Goal: Communication & Community: Answer question/provide support

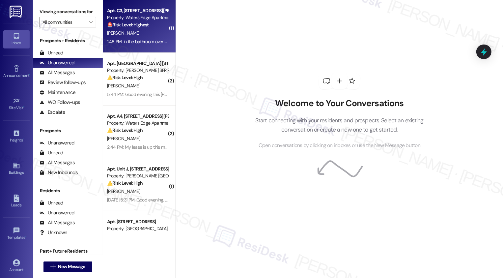
click at [143, 30] on div "[PERSON_NAME]" at bounding box center [137, 33] width 62 height 8
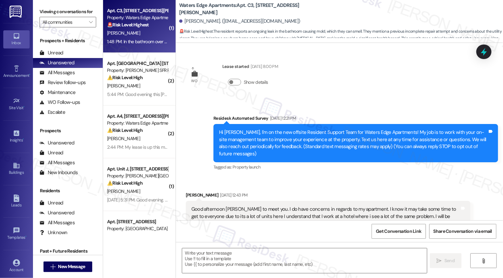
click at [143, 30] on div "[PERSON_NAME]" at bounding box center [137, 33] width 62 height 8
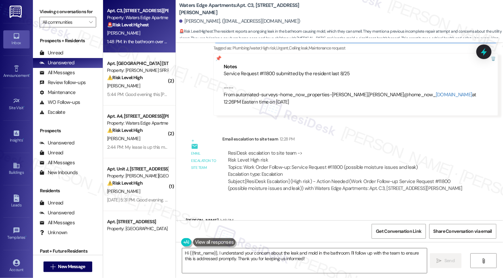
scroll to position [2017, 0]
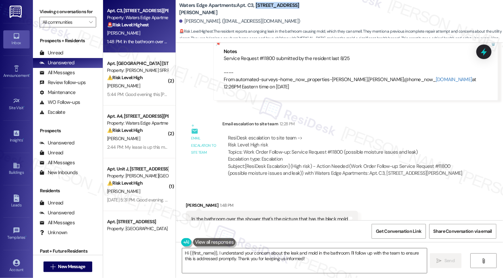
drag, startPoint x: 251, startPoint y: 9, endPoint x: 301, endPoint y: 10, distance: 50.1
click at [301, 11] on div "Waters Edge Apartments: Apt. C3, [STREET_ADDRESS][PERSON_NAME]" at bounding box center [245, 9] width 132 height 8
copy b "[STREET_ADDRESS][PERSON_NAME]"
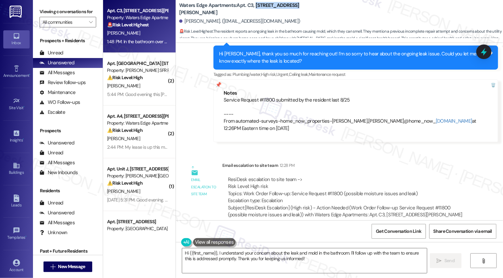
scroll to position [1985, 0]
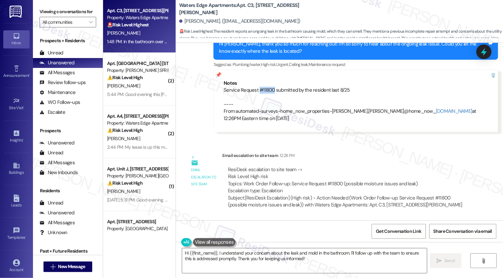
drag, startPoint x: 269, startPoint y: 67, endPoint x: 255, endPoint y: 69, distance: 14.6
click at [255, 87] on div "Service Request #11800 submitted by the resident last 8/25 ---- From automated-…" at bounding box center [356, 104] width 264 height 35
copy div "#11800"
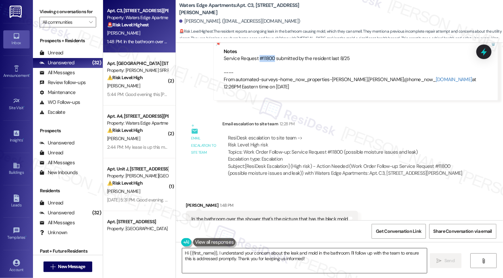
click at [239, 267] on textarea "Hi {{first_name}}, I understand your concern about the leak and mold in the bat…" at bounding box center [304, 260] width 245 height 25
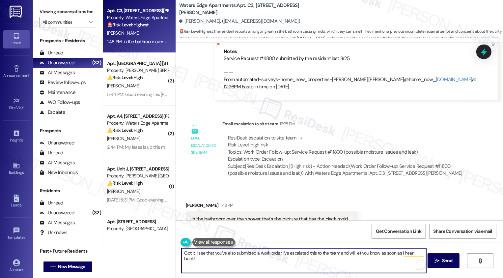
click at [330, 250] on textarea "Got it. I see that you've also submitted a work order. I've escalated this to t…" at bounding box center [303, 260] width 245 height 25
click at [350, 253] on textarea "Got it. I see that you've also submitted a work order. I've escalated this to t…" at bounding box center [303, 260] width 245 height 25
type textarea "Got it. I see that you've also submitted a work order. I've escalated this to t…"
click at [437, 260] on icon "" at bounding box center [436, 260] width 5 height 5
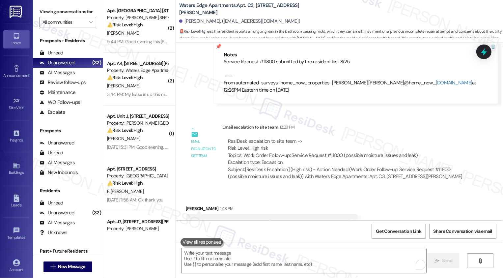
scroll to position [2063, 0]
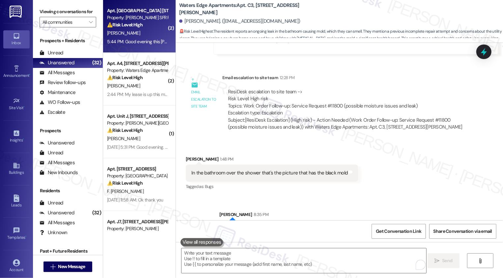
click at [154, 43] on div "5:44 PM: Good evening this [PERSON_NAME] daughter AC goes back out again ac guy…" at bounding box center [219, 42] width 224 height 6
type textarea "Fetching suggested responses. Please feel free to read through the conversation…"
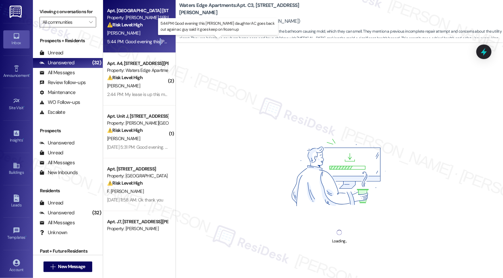
click at [154, 43] on div "5:44 PM: Good evening this [PERSON_NAME] daughter AC goes back out again ac guy…" at bounding box center [219, 42] width 224 height 6
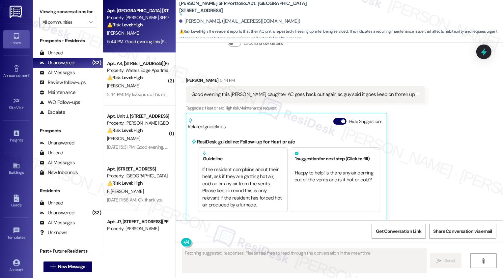
scroll to position [2943, 0]
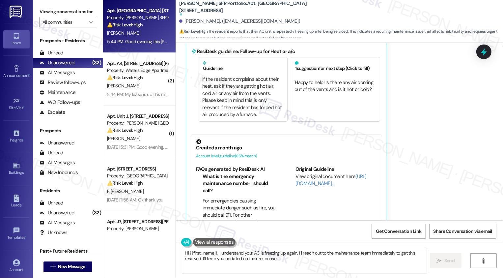
type textarea "Hi {{first_name}}, I understand your AC is freezing up again. I'll reach out to…"
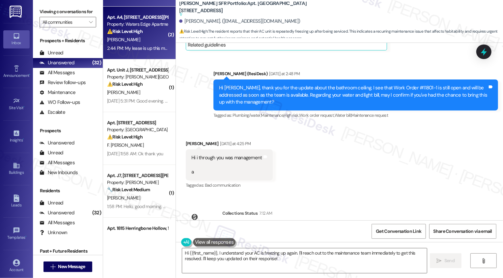
scroll to position [56, 0]
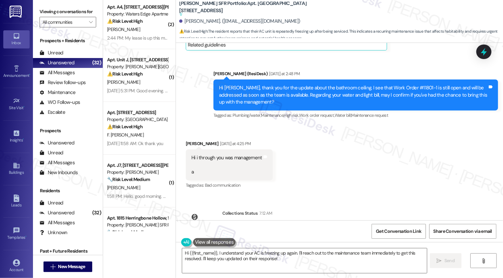
click at [144, 85] on div "[PERSON_NAME]" at bounding box center [137, 82] width 62 height 8
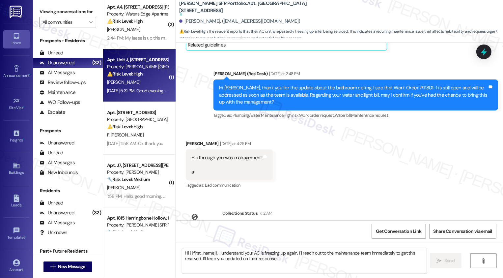
click at [144, 85] on div "[PERSON_NAME]" at bounding box center [137, 82] width 62 height 8
type textarea "Fetching suggested responses. Please feel free to read through the conversation…"
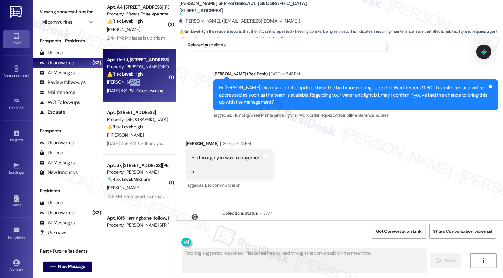
click at [144, 85] on div "[PERSON_NAME]" at bounding box center [137, 82] width 62 height 8
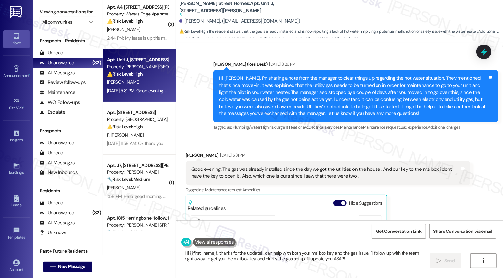
scroll to position [757, 0]
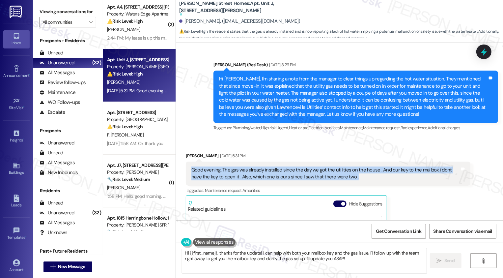
drag, startPoint x: 188, startPoint y: 170, endPoint x: 396, endPoint y: 178, distance: 208.6
click at [396, 178] on div "Good evening. The gas was already installed since the day we got the utilities …" at bounding box center [325, 173] width 268 height 14
copy div "Good evening. The gas was already installed since the day we got the utilities …"
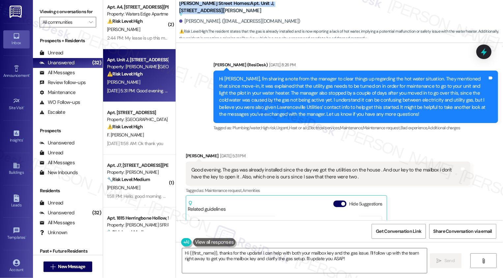
drag, startPoint x: 176, startPoint y: 4, endPoint x: 297, endPoint y: 6, distance: 120.9
click at [297, 6] on div "[PERSON_NAME] Street Homes: Apt. Unit J, [STREET_ADDRESS][PERSON_NAME] Suggeste…" at bounding box center [245, 9] width 132 height 8
copy b "[PERSON_NAME] Street Homes: Apt. Unit J, [STREET_ADDRESS][PERSON_NAME]"
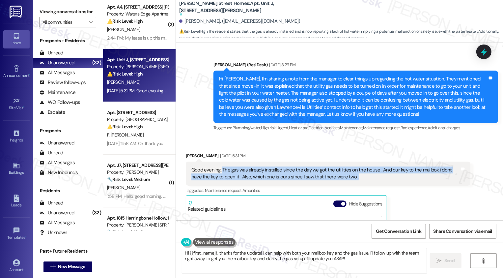
drag, startPoint x: 217, startPoint y: 168, endPoint x: 376, endPoint y: 174, distance: 159.2
click at [377, 176] on div "Good evening. The gas was already installed since the day we got the utilities …" at bounding box center [325, 173] width 268 height 14
copy div "The gas was already installed since the day we got the utilities on the house .…"
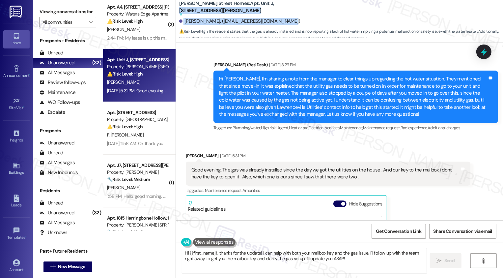
drag, startPoint x: 250, startPoint y: 7, endPoint x: 350, endPoint y: 20, distance: 101.3
click at [350, 20] on div "[PERSON_NAME] Street Homes: Apt. Unit J, [STREET_ADDRESS][PERSON_NAME] Suggeste…" at bounding box center [341, 20] width 324 height 36
click at [256, 13] on sup at bounding box center [245, 15] width 132 height 4
drag, startPoint x: 249, startPoint y: 7, endPoint x: 293, endPoint y: 7, distance: 43.5
click at [293, 7] on div "[PERSON_NAME] Street Homes: Apt. Unit J, [STREET_ADDRESS][PERSON_NAME] Suggeste…" at bounding box center [245, 9] width 132 height 8
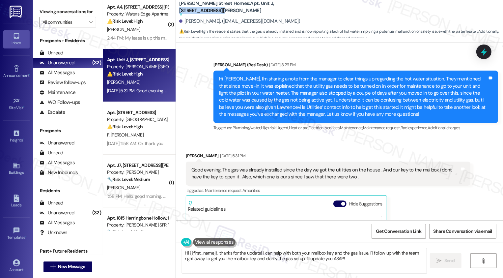
copy b "[STREET_ADDRESS][PERSON_NAME]"
drag, startPoint x: 236, startPoint y: 107, endPoint x: 278, endPoint y: 105, distance: 42.8
click at [278, 106] on div "Hi [PERSON_NAME], I'm sharing a note from the manager to clear things up regard…" at bounding box center [353, 96] width 268 height 42
drag, startPoint x: 237, startPoint y: 107, endPoint x: 279, endPoint y: 107, distance: 41.8
click at [279, 107] on div "Hi [PERSON_NAME], I'm sharing a note from the manager to clear things up regard…" at bounding box center [353, 96] width 268 height 42
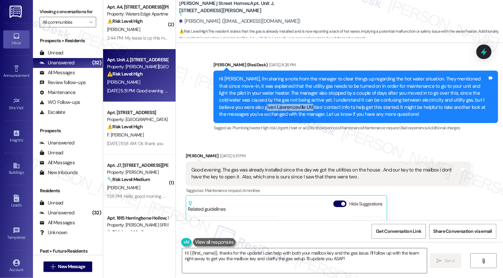
copy div "Lawrenceville Utilities"
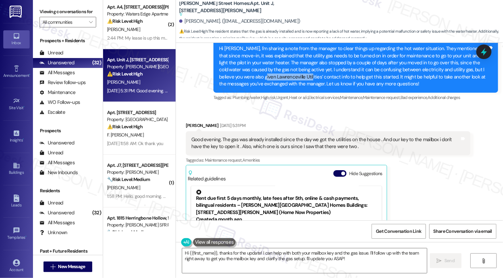
scroll to position [789, 0]
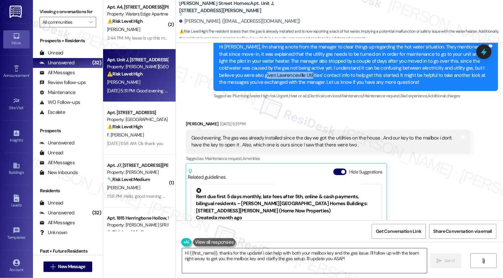
click at [253, 251] on textarea "Hi {{first_name}}, thanks for the update! I can help with both your mailbox key…" at bounding box center [304, 260] width 245 height 25
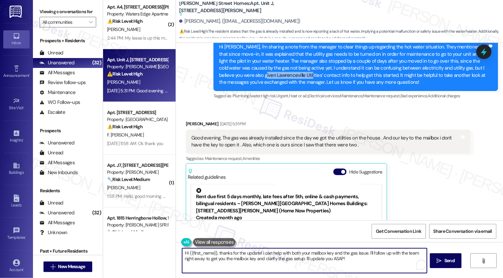
click at [271, 255] on textarea "Hi {{first_name}}, thanks for the update! I can help with both your mailbox key…" at bounding box center [304, 260] width 245 height 25
drag, startPoint x: 260, startPoint y: 252, endPoint x: 340, endPoint y: 265, distance: 81.0
click at [340, 265] on textarea "Hi {{first_name}}, thanks for the update! I can help with both your mailbox key…" at bounding box center [303, 260] width 245 height 25
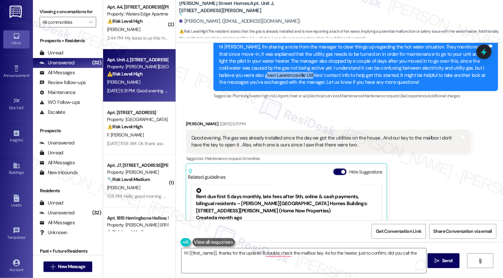
drag, startPoint x: 236, startPoint y: 75, endPoint x: 279, endPoint y: 77, distance: 43.2
click at [279, 77] on div "Hi [PERSON_NAME], I'm sharing a note from the manager to clear things up regard…" at bounding box center [353, 64] width 268 height 42
copy div "Lawrenceville Utilities"
click at [416, 252] on textarea "Hi {{first_name}}, thanks for the update! I'll double check the mailbox key. As…" at bounding box center [303, 260] width 245 height 25
paste textarea "Lawrenceville Utilities"
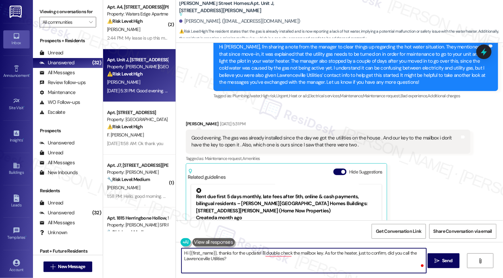
scroll to position [760, 0]
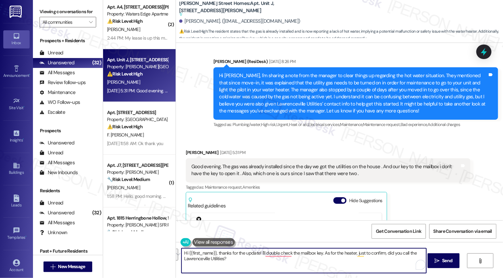
paste textarea "’ll double-check on the mailbox key. As for the heater, just to confirm—have yo…"
click at [267, 255] on textarea "Hi {{first_name}}, thanks for the update! I’ll double-check on the mailbox key.…" at bounding box center [303, 260] width 245 height 25
click at [390, 252] on textarea "Hi {{first_name}}, thanks for the update! I’ll double-check on the mailbox key.…" at bounding box center [303, 260] width 245 height 25
type textarea "Hi {{first_name}}, thanks for the update! I’ll double-check on the mailbox key.…"
click at [440, 262] on span " Send" at bounding box center [443, 260] width 21 height 7
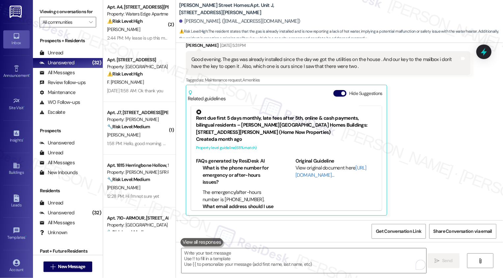
scroll to position [921, 0]
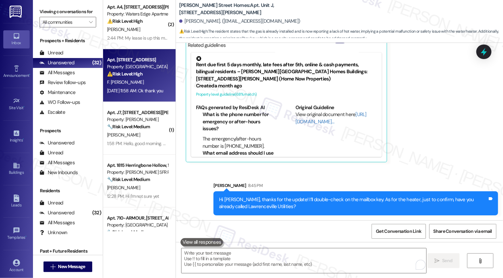
click at [113, 65] on div "Property: [GEOGRAPHIC_DATA]" at bounding box center [137, 66] width 61 height 7
type textarea "Fetching suggested responses. Please feel free to read through the conversation…"
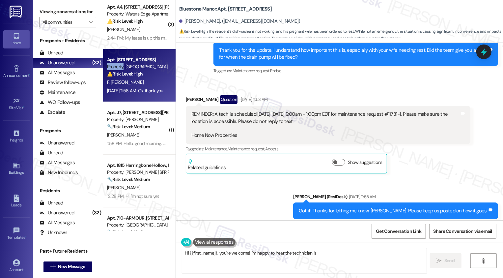
scroll to position [661, 0]
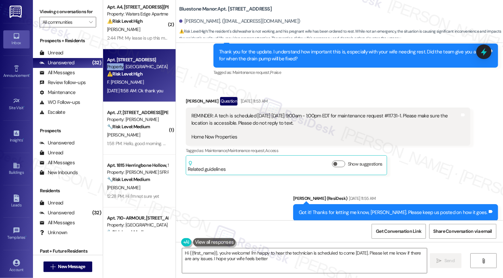
type textarea "Hi {{first_name}}, you're welcome! I'm happy to hear the technician is schedule…"
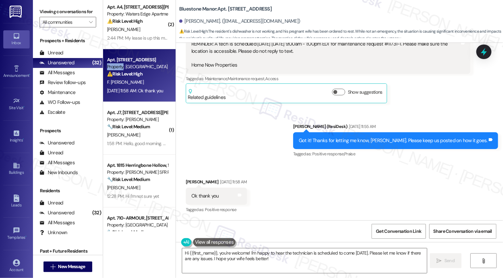
scroll to position [733, 0]
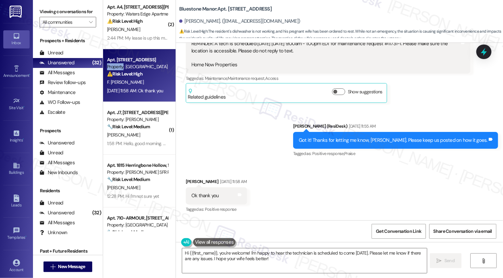
click at [255, 163] on div "Received via SMS [PERSON_NAME] [DATE] 11:58 AM Ok thank you Tags and notes Tagg…" at bounding box center [339, 191] width 327 height 56
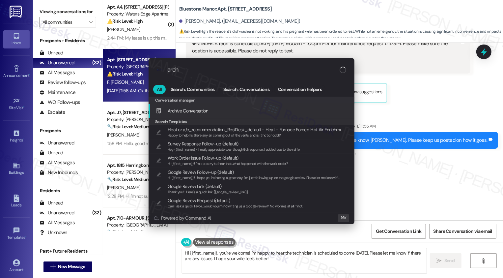
type input "archi"
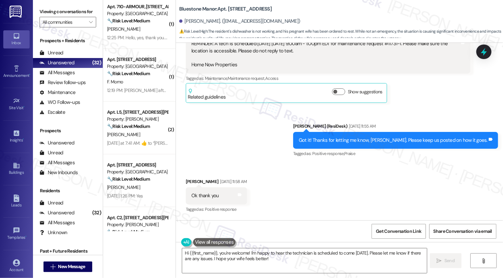
scroll to position [268, 0]
click at [135, 133] on div "[PERSON_NAME]" at bounding box center [137, 134] width 62 height 8
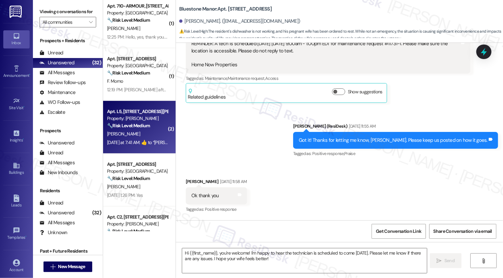
click at [135, 133] on div "[PERSON_NAME]" at bounding box center [137, 134] width 62 height 8
type textarea "Fetching suggested responses. Please feel free to read through the conversation…"
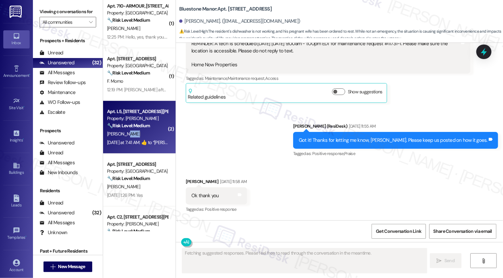
click at [135, 133] on div "[PERSON_NAME]" at bounding box center [137, 134] width 62 height 8
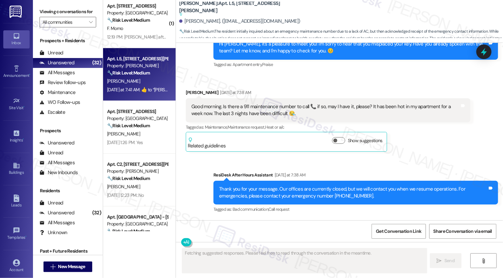
scroll to position [265, 0]
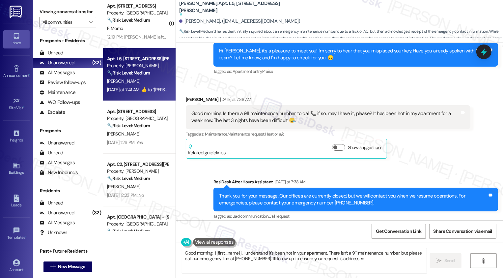
type textarea "Good morning, {{first_name}}. I understand it's been hot in your apartment. The…"
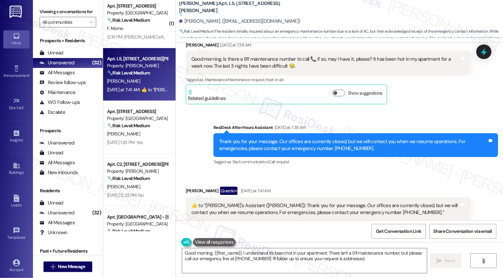
scroll to position [313, 0]
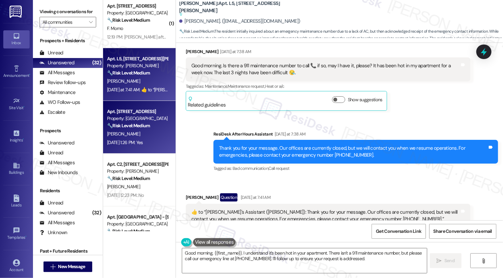
click at [141, 133] on div "[PERSON_NAME]" at bounding box center [137, 134] width 62 height 8
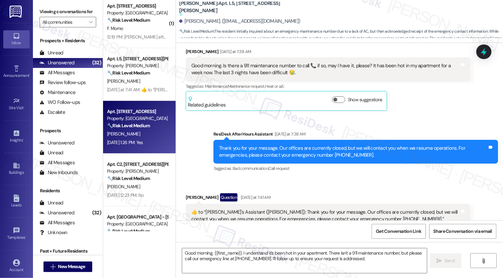
click at [141, 133] on div "[PERSON_NAME]" at bounding box center [137, 134] width 62 height 8
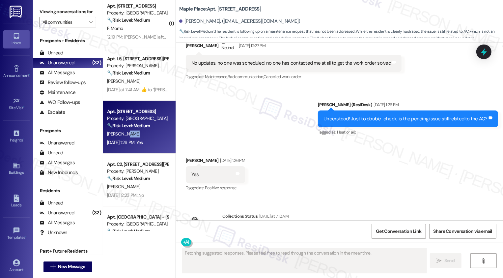
scroll to position [344, 0]
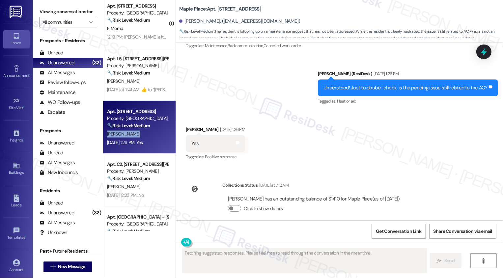
click at [141, 133] on div "[PERSON_NAME]" at bounding box center [137, 134] width 62 height 8
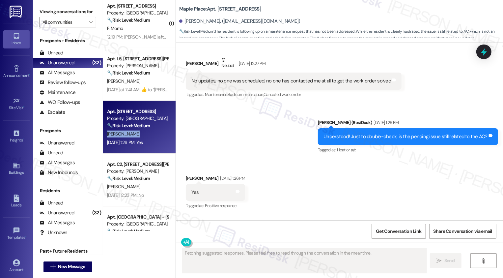
scroll to position [294, 0]
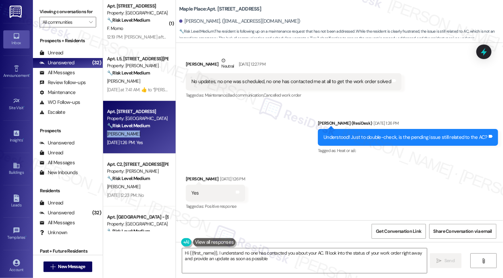
type textarea "Hi {{first_name}}, I understand no one has contacted you about your AC. I'll lo…"
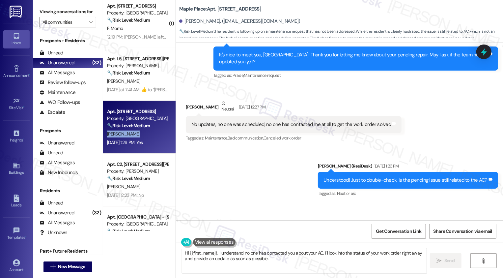
scroll to position [230, 0]
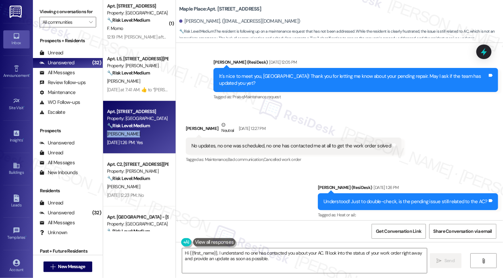
drag, startPoint x: 227, startPoint y: 8, endPoint x: 270, endPoint y: 13, distance: 43.1
click at [270, 13] on div "Maple Place: Apt. [STREET_ADDRESS]" at bounding box center [245, 9] width 132 height 8
copy b "[STREET_ADDRESS]"
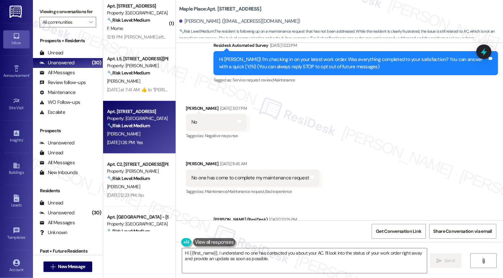
scroll to position [74, 0]
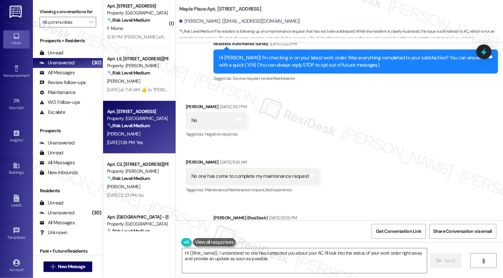
click at [276, 101] on div "Received via SMS [PERSON_NAME] [DATE] 3:07 PM No Tags and notes Tagged as: Nega…" at bounding box center [339, 143] width 327 height 111
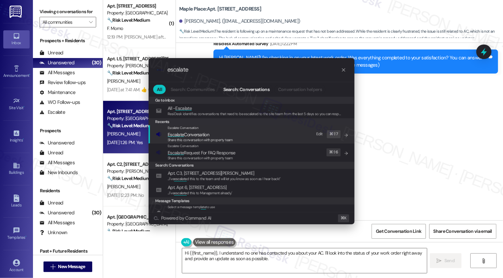
type input "escalate"
click at [182, 137] on span "Share this conversation with property team" at bounding box center [200, 139] width 65 height 5
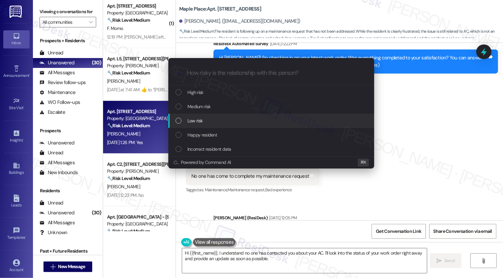
click at [200, 119] on span "Low risk" at bounding box center [194, 120] width 15 height 7
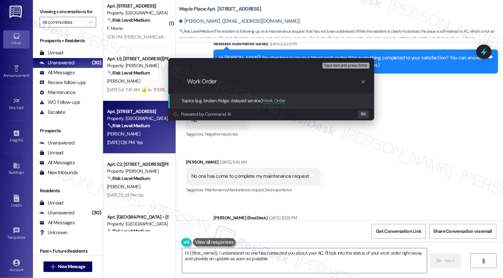
paste input "#11676-1"
click at [186, 81] on div ".cls-1{fill:#0a055f;}.cls-2{fill:#0cc4c4;} resideskLogoBlueOrange Work Order #1…" at bounding box center [271, 81] width 206 height 23
click at [188, 81] on input "Work Order #11676-1" at bounding box center [274, 81] width 174 height 7
type input "Follow-up Request: Work Order #11676-1"
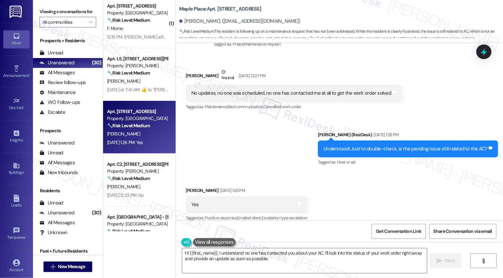
scroll to position [344, 0]
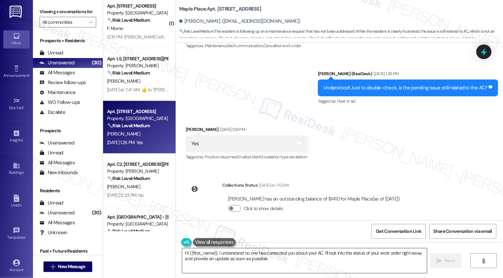
click at [266, 255] on textarea "Hi {{first_name}}, I understand no one has contacted you about your AC. I'll lo…" at bounding box center [304, 260] width 245 height 25
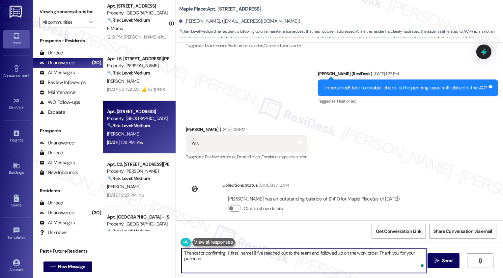
type textarea "Thanks for confirming, {{first_name}}! I've reached out to the team and followe…"
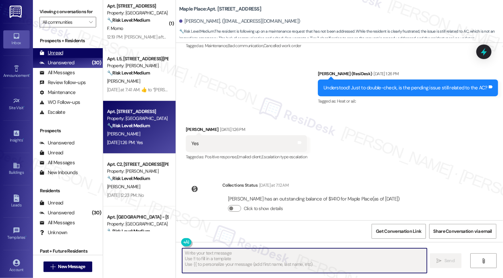
type textarea "Fetching suggested responses. Please feel free to read through the conversation…"
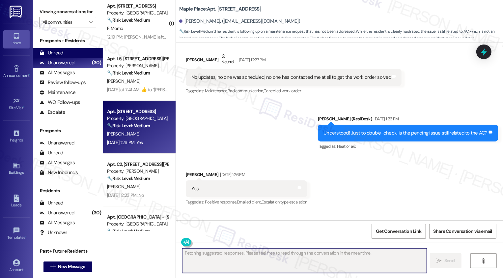
scroll to position [283, 0]
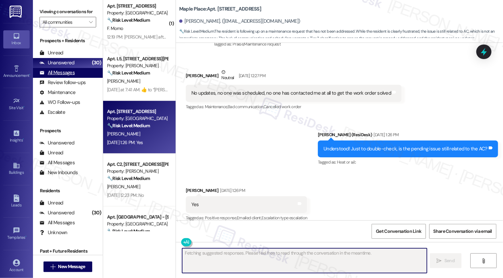
click at [82, 77] on div "All Messages (undefined)" at bounding box center [68, 73] width 70 height 10
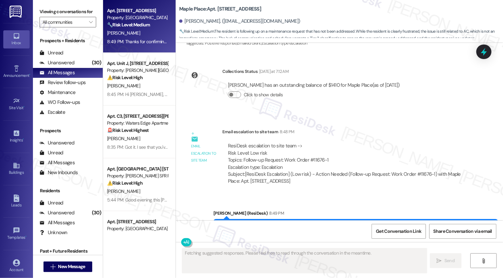
scroll to position [480, 0]
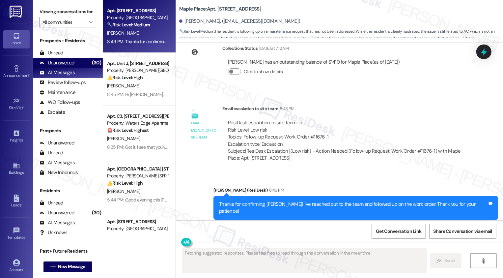
click at [90, 68] on div "(30)" at bounding box center [96, 63] width 13 height 10
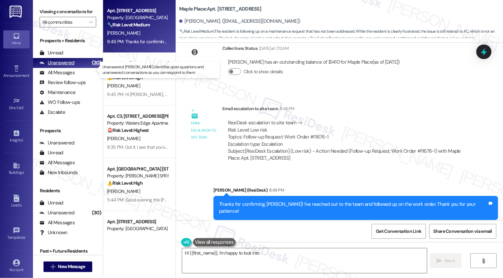
type textarea "Hi {{first_name}}, I'm happy to look into"
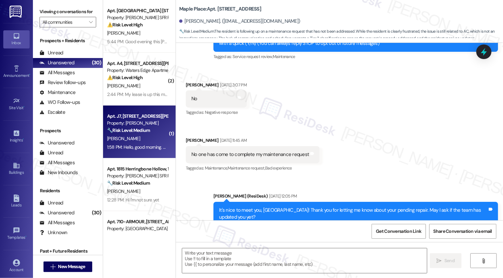
type textarea "Fetching suggested responses. Please feel free to read through the conversation…"
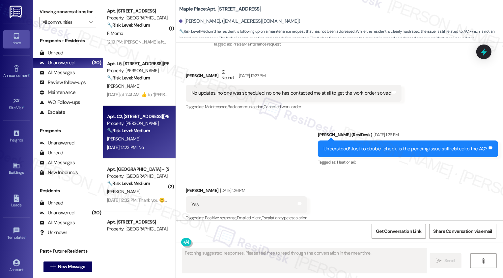
scroll to position [308, 0]
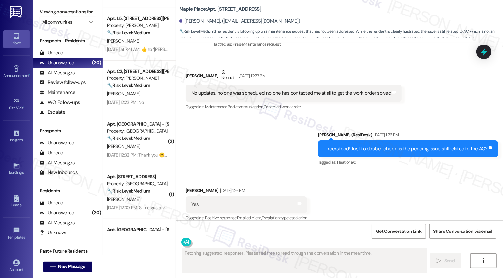
click at [136, 98] on div "[DATE] 12:23 PM: No [DATE] 12:23 PM: No" at bounding box center [137, 102] width 62 height 8
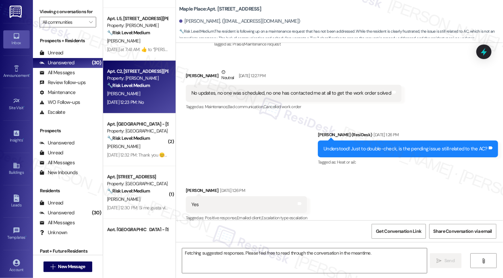
click at [136, 98] on div "[DATE] 12:23 PM: No [DATE] 12:23 PM: No" at bounding box center [137, 102] width 62 height 8
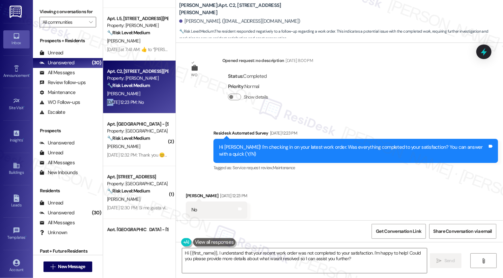
scroll to position [305, 0]
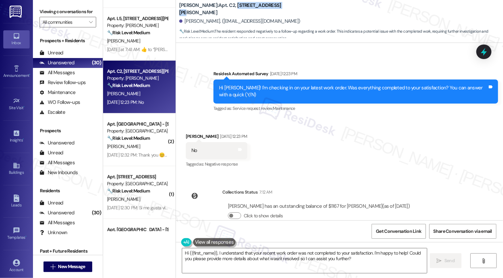
drag, startPoint x: 213, startPoint y: 8, endPoint x: 263, endPoint y: 10, distance: 49.4
click at [263, 10] on div "[PERSON_NAME]: Apt. C2, [STREET_ADDRESS][PERSON_NAME]" at bounding box center [245, 9] width 132 height 8
click at [241, 260] on textarea "Hi {{first_name}}, I understand that your recent work order was not completed t…" at bounding box center [304, 260] width 245 height 25
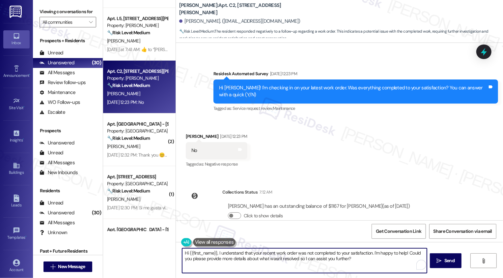
click at [280, 260] on textarea "Hi {{first_name}}, I understand that your recent work order was not completed t…" at bounding box center [304, 260] width 245 height 25
drag, startPoint x: 371, startPoint y: 252, endPoint x: 403, endPoint y: 253, distance: 32.0
click at [403, 253] on textarea "Hi {{first_name}}, I understand that your recent work order was not completed t…" at bounding box center [303, 260] width 245 height 25
click at [318, 259] on textarea "Hi {{first_name}}, I understand that your recent work order was not completed t…" at bounding box center [303, 260] width 245 height 25
type textarea "Hi {{first_name}}, I understand that your recent work order was not completed t…"
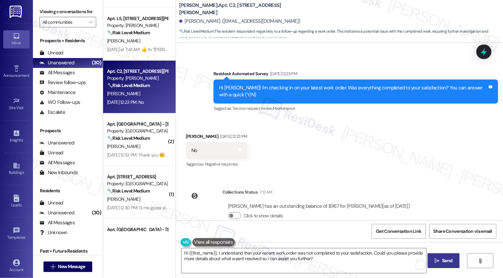
click at [444, 261] on span "Send" at bounding box center [447, 260] width 10 height 7
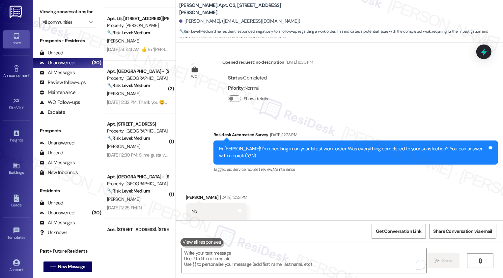
scroll to position [358, 0]
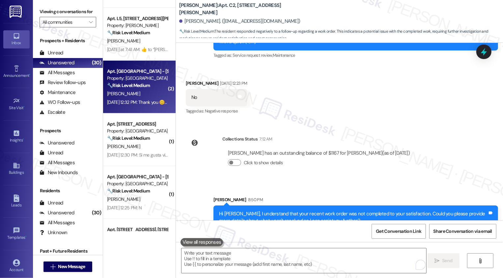
click at [143, 97] on div "[PERSON_NAME]" at bounding box center [137, 94] width 62 height 8
type textarea "Fetching suggested responses. Please feel free to read through the conversation…"
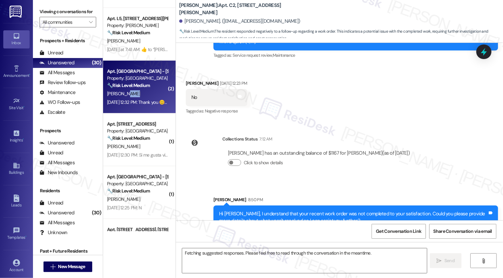
click at [143, 97] on div "[PERSON_NAME]" at bounding box center [137, 94] width 62 height 8
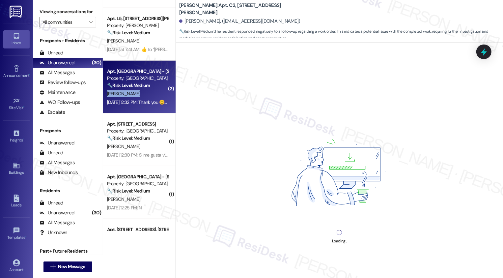
click at [143, 97] on div "[PERSON_NAME]" at bounding box center [137, 94] width 62 height 8
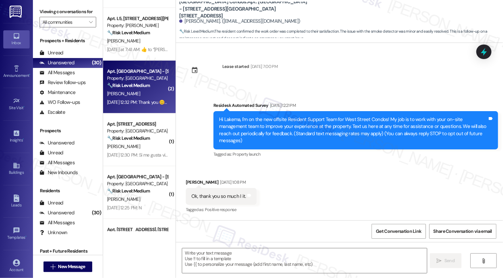
scroll to position [2258, 0]
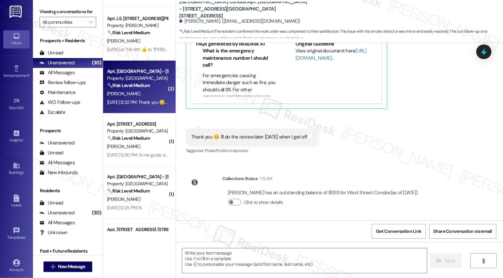
click at [143, 97] on div "[PERSON_NAME]" at bounding box center [137, 94] width 62 height 8
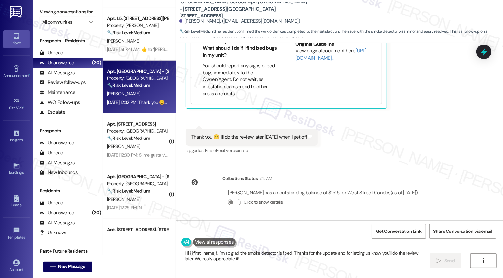
scroll to position [2149, 0]
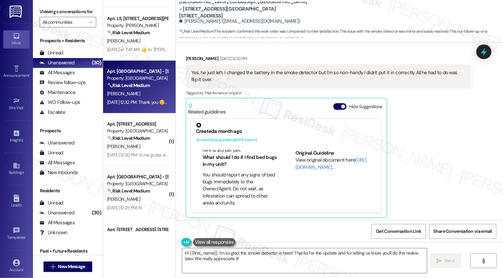
click at [188, 57] on div "[PERSON_NAME] [DATE] 12:32 PM" at bounding box center [328, 59] width 285 height 9
copy div "Lakema"
click at [183, 253] on textarea "Hi {{first_name}}, I'm so glad the smoke detector is fixed! Thanks for the upda…" at bounding box center [304, 260] width 245 height 25
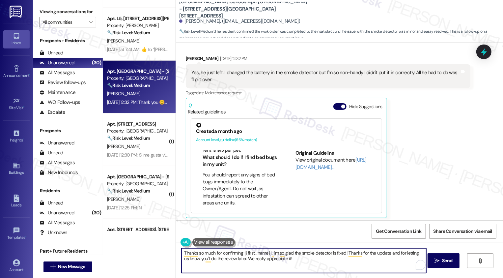
click at [309, 257] on textarea "Thanks so much for confirming {{first_name}}, I'm so glad the smoke detector is…" at bounding box center [303, 260] width 245 height 25
drag, startPoint x: 345, startPoint y: 252, endPoint x: 382, endPoint y: 256, distance: 37.5
click at [382, 257] on textarea "Thanks so much for confirming {{first_name}}, I'm so glad the smoke detector is…" at bounding box center [303, 260] width 245 height 25
click at [382, 256] on textarea "Thanks so much for confirming {{first_name}}, I'm so glad the smoke detector is…" at bounding box center [303, 260] width 245 height 25
drag, startPoint x: 359, startPoint y: 252, endPoint x: 387, endPoint y: 252, distance: 27.7
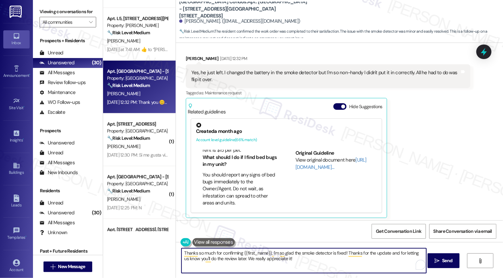
click at [387, 252] on textarea "Thanks so much for confirming {{first_name}}, I'm so glad the smoke detector is…" at bounding box center [303, 260] width 245 height 25
click at [396, 254] on textarea "Thanks so much for confirming {{first_name}}, I'm so glad the smoke detector is…" at bounding box center [303, 260] width 245 height 25
drag, startPoint x: 358, startPoint y: 253, endPoint x: 395, endPoint y: 251, distance: 36.9
click at [395, 251] on textarea "Thanks so much for confirming {{first_name}}, I'm so glad the smoke detector is…" at bounding box center [303, 260] width 245 height 25
click at [394, 252] on textarea "Thanks so much for confirming {{first_name}}, I'm so glad the smoke detector is…" at bounding box center [303, 260] width 245 height 25
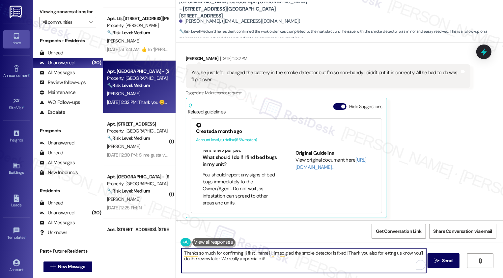
click at [394, 252] on textarea "Thanks so much for confirming {{first_name}}, I'm so glad the smoke detector is…" at bounding box center [303, 260] width 245 height 25
click at [210, 259] on textarea "Thanks so much for confirming {{first_name}}, I'm so glad the smoke detector is…" at bounding box center [303, 260] width 245 height 25
click at [248, 259] on textarea "Thanks so much for confirming {{first_name}}, I'm so glad the smoke detector is…" at bounding box center [303, 260] width 245 height 25
click at [261, 258] on textarea "Thanks so much for confirming {{first_name}}, I'm so glad the smoke detector is…" at bounding box center [303, 260] width 245 height 25
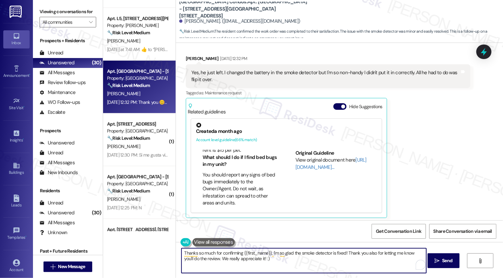
click at [267, 252] on textarea "Thanks so much for confirming {{first_name}}, I'm so glad the smoke detector is…" at bounding box center [303, 260] width 245 height 25
type textarea "Thanks so much for confirming {{first_name}}. I'm so glad the smoke detector is…"
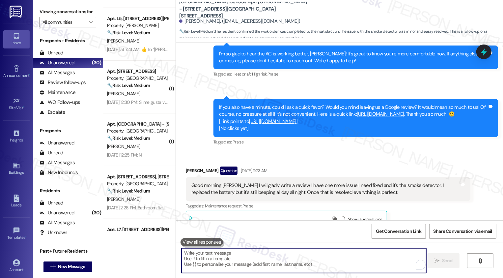
scroll to position [949, 0]
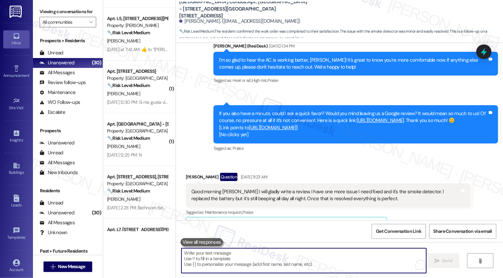
click at [261, 126] on link "[URL][DOMAIN_NAME]" at bounding box center [272, 127] width 47 height 7
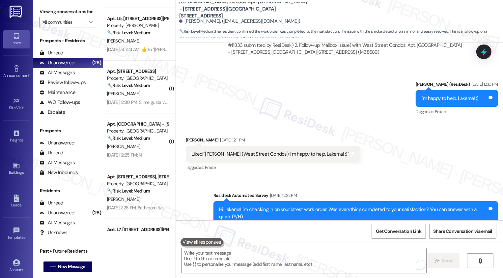
scroll to position [2311, 0]
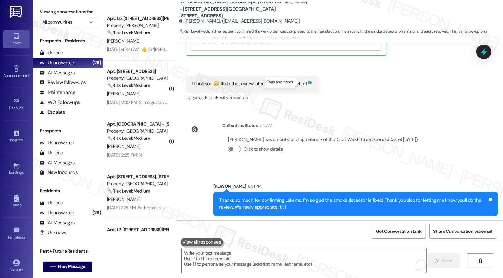
click at [308, 82] on icon at bounding box center [310, 82] width 4 height 3
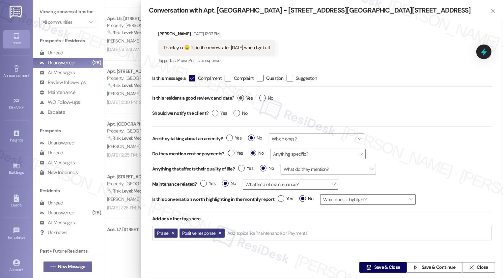
click at [242, 100] on label "Yes" at bounding box center [244, 98] width 15 height 7
click at [242, 100] on input "Yes" at bounding box center [244, 99] width 15 height 9
radio input "true"
click at [374, 266] on span "Save & Close" at bounding box center [387, 267] width 26 height 7
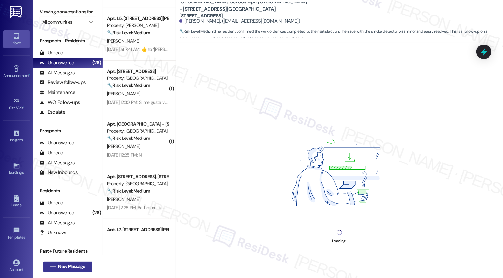
click at [74, 266] on span "New Message" at bounding box center [71, 266] width 27 height 7
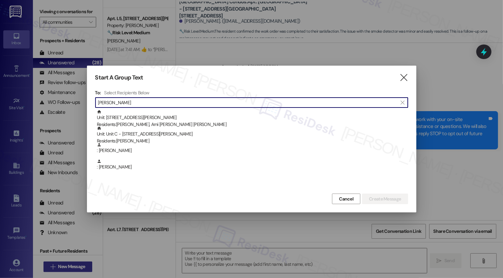
type input "[PERSON_NAME]"
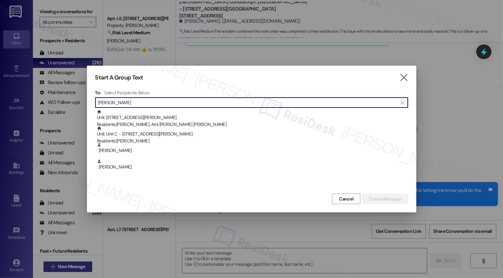
type textarea "Fetching suggested responses. Please feel free to read through the conversation…"
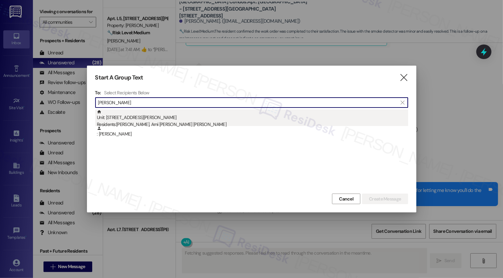
type input "[PERSON_NAME]"
click at [197, 121] on div "Residents: [PERSON_NAME], Ami [PERSON_NAME] [PERSON_NAME]" at bounding box center [252, 124] width 311 height 7
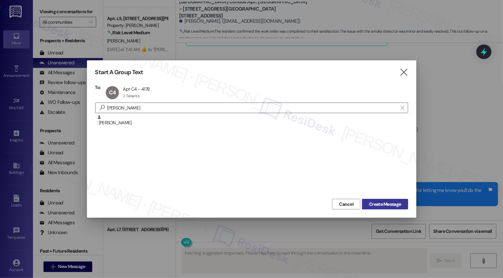
click at [378, 204] on span "Create Message" at bounding box center [385, 204] width 32 height 7
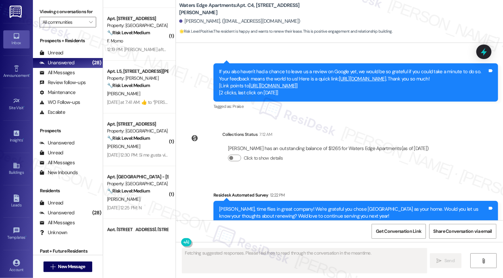
scroll to position [1762, 0]
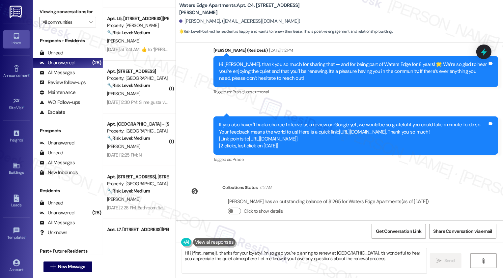
type textarea "Hi {{first_name}}, thanks for your loyalty! I'm so glad you're planning to rene…"
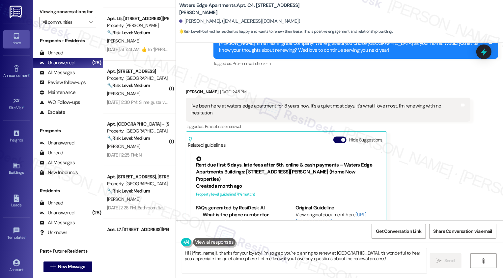
scroll to position [1503, 0]
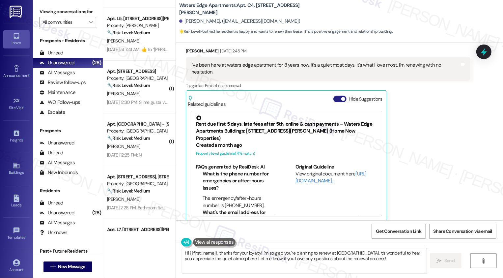
click at [336, 96] on button "Hide Suggestions" at bounding box center [339, 99] width 13 height 7
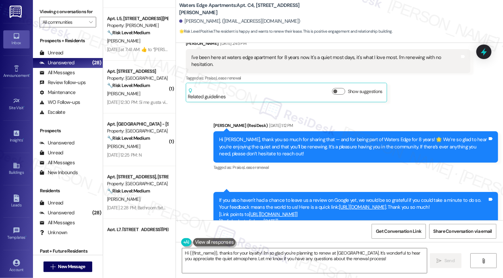
scroll to position [1515, 0]
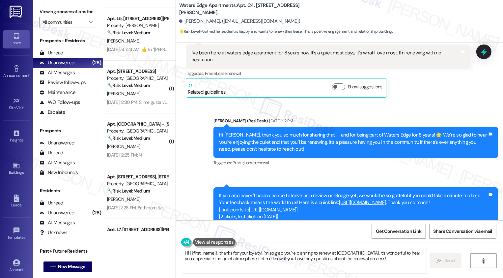
click at [315, 171] on div "Sent via SMS [PERSON_NAME] (ResiDesk) [DATE] 1:12 PM Hi [PERSON_NAME], thank yo…" at bounding box center [339, 170] width 327 height 137
drag, startPoint x: 176, startPoint y: 9, endPoint x: 230, endPoint y: 11, distance: 53.7
click at [230, 11] on b "Waters Edge Apartments: Apt. C4, [STREET_ADDRESS][PERSON_NAME]" at bounding box center [245, 9] width 132 height 14
click at [189, 136] on div "Sent via SMS [PERSON_NAME] (ResiDesk) [DATE] 1:12 PM Hi [PERSON_NAME], thank yo…" at bounding box center [339, 170] width 327 height 137
click at [403, 232] on span "Get Conversation Link" at bounding box center [398, 231] width 45 height 7
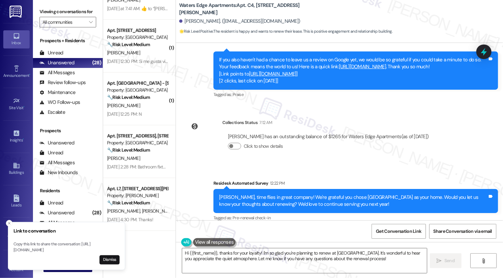
scroll to position [349, 0]
click at [145, 54] on div "[PERSON_NAME]" at bounding box center [137, 52] width 62 height 8
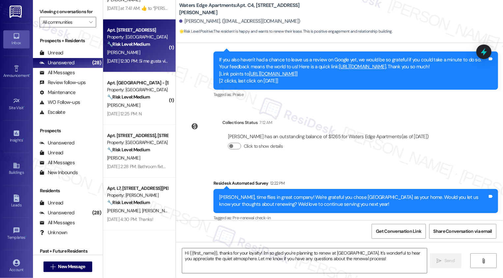
click at [145, 54] on div "[PERSON_NAME]" at bounding box center [137, 52] width 62 height 8
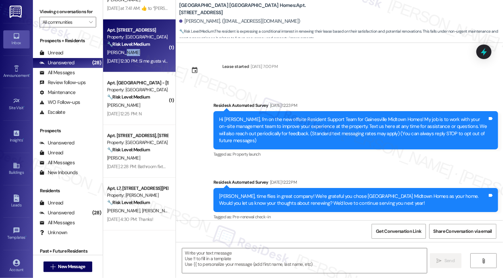
click at [145, 54] on div "[PERSON_NAME]" at bounding box center [137, 52] width 62 height 8
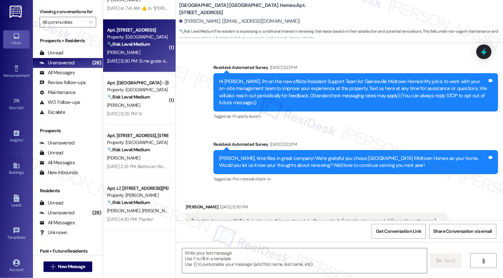
type textarea "Fetching suggested responses. Please feel free to read through the conversation…"
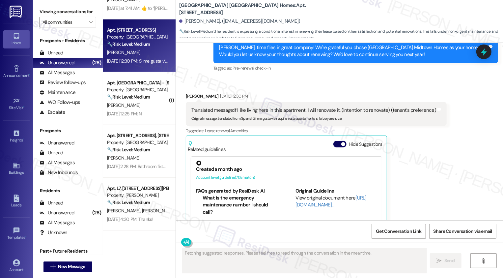
scroll to position [109, 0]
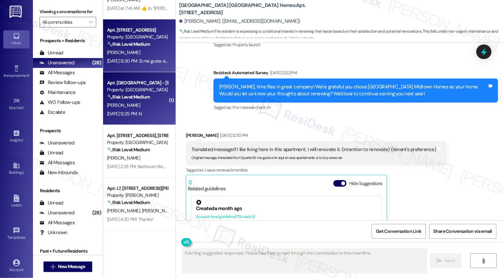
click at [146, 98] on strong "🔧 Risk Level: Medium" at bounding box center [128, 97] width 43 height 6
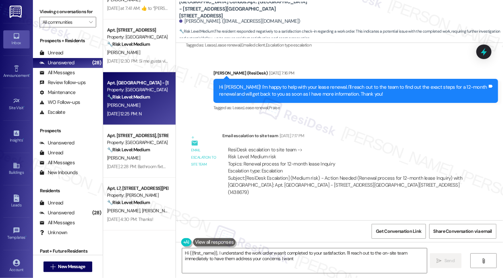
scroll to position [526, 0]
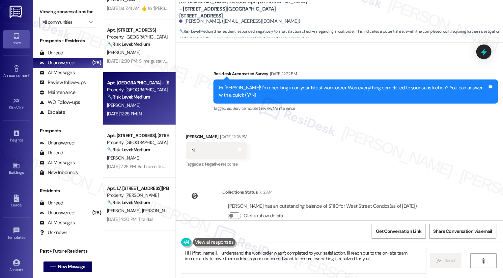
click at [276, 255] on textarea "Hi {{first_name}}, I understand the work order wasn't completed to your satisfa…" at bounding box center [304, 260] width 245 height 25
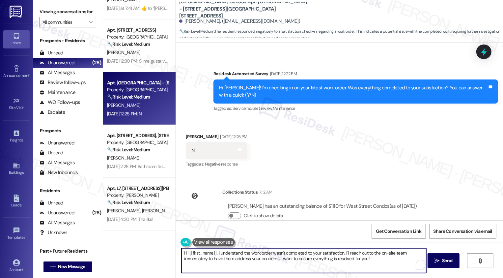
drag, startPoint x: 343, startPoint y: 252, endPoint x: 359, endPoint y: 263, distance: 19.4
click at [359, 263] on textarea "Hi {{first_name}}, I understand the work order wasn't completed to your satisfa…" at bounding box center [303, 260] width 245 height 25
type textarea "Hi {{first_name}}, I understand the work order wasn't completed to your satisfa…"
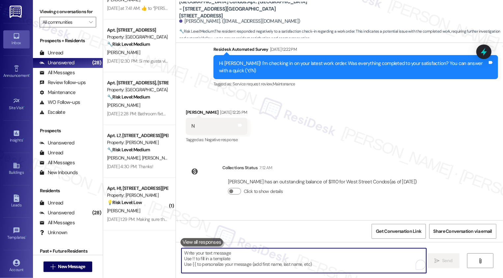
scroll to position [559, 0]
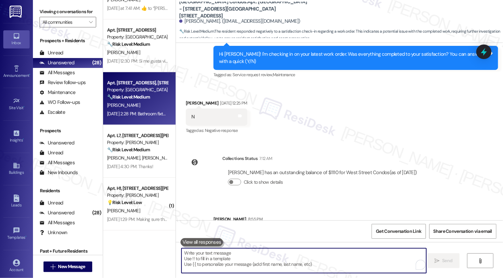
click at [145, 103] on div "[PERSON_NAME]" at bounding box center [137, 105] width 62 height 8
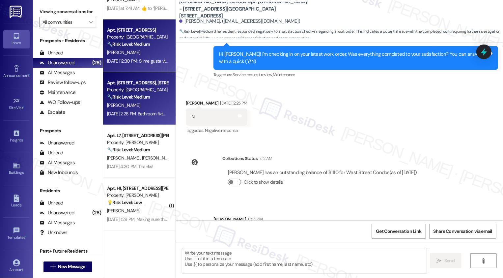
type textarea "Fetching suggested responses. Please feel free to read through the conversation…"
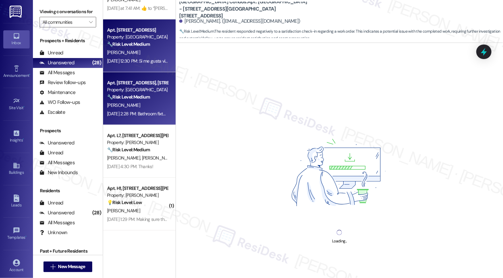
click at [142, 58] on div "[DATE] 12:30 PM: Si me gusta vivir aquí en esta apartamento si lo boy arenovar …" at bounding box center [181, 61] width 148 height 6
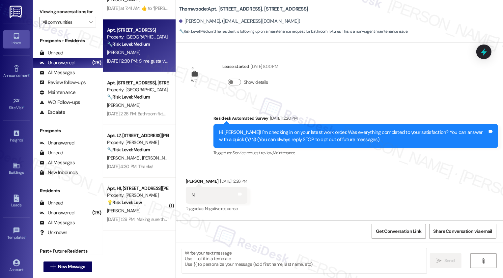
click at [142, 58] on div "[DATE] 12:30 PM: Si me gusta vivir aquí en esta apartamento si lo boy arenovar …" at bounding box center [181, 61] width 148 height 6
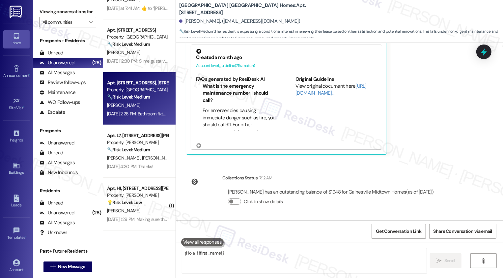
click at [149, 92] on div "Property: [GEOGRAPHIC_DATA]" at bounding box center [137, 89] width 61 height 7
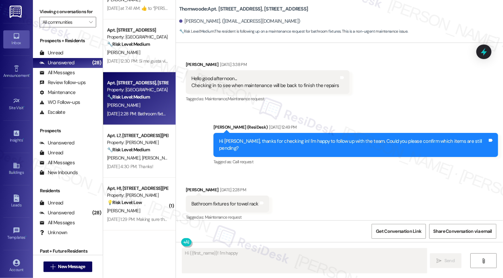
scroll to position [1112, 0]
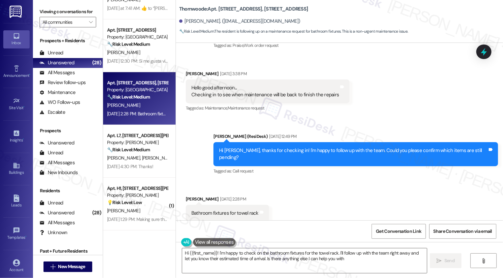
type textarea "Hi {{first_name}}! I'm happy to check on the bathroom fixtures for the towel ra…"
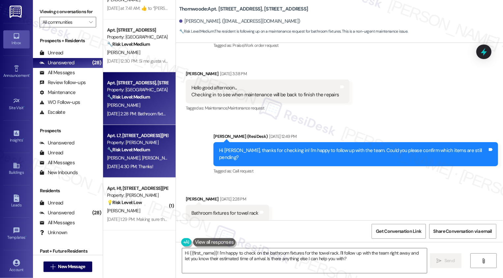
click at [150, 151] on div "🔧 Risk Level: Medium The resident is requesting a laundry card. This is a non-u…" at bounding box center [137, 149] width 61 height 7
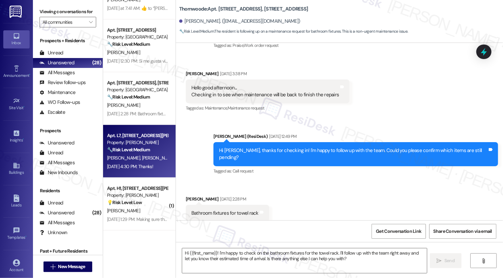
click at [150, 151] on div "🔧 Risk Level: Medium The resident is requesting a laundry card. This is a non-u…" at bounding box center [137, 149] width 61 height 7
type textarea "Fetching suggested responses. Please feel free to read through the conversation…"
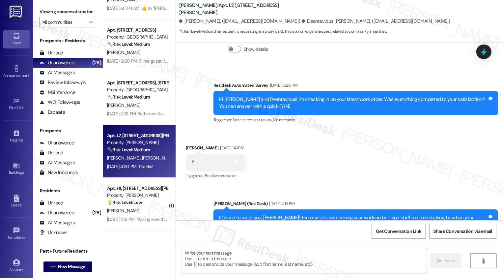
type textarea "Fetching suggested responses. Please feel free to read through the conversation…"
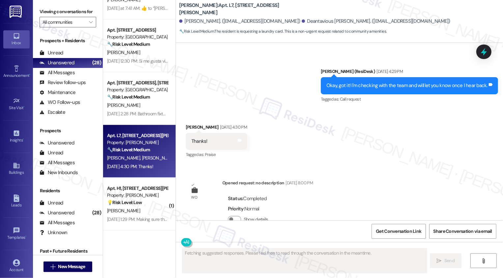
scroll to position [807, 0]
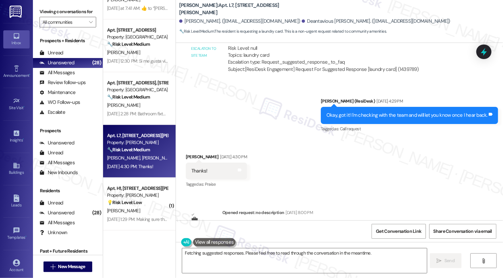
scroll to position [389, 0]
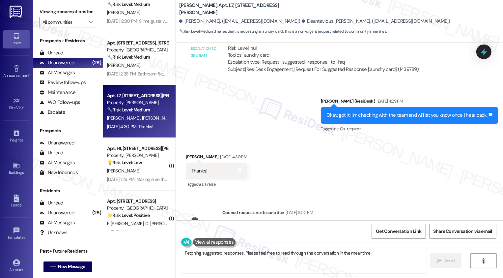
click at [147, 161] on div "💡 Risk Level: Low The resident is providing feedback on the move-in process, wh…" at bounding box center [137, 162] width 61 height 7
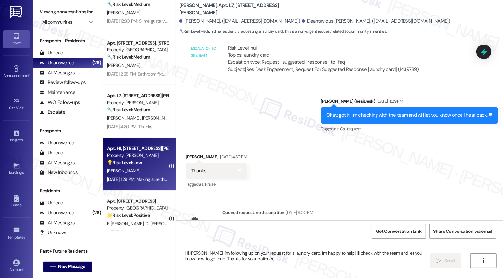
type textarea "Fetching suggested responses. Please feel free to read through the conversation…"
click at [147, 161] on div "💡 Risk Level: Low The resident is providing feedback on the move-in process, wh…" at bounding box center [137, 162] width 61 height 7
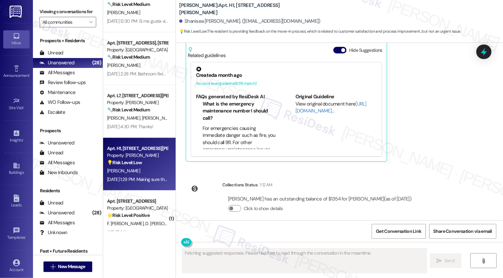
scroll to position [312, 0]
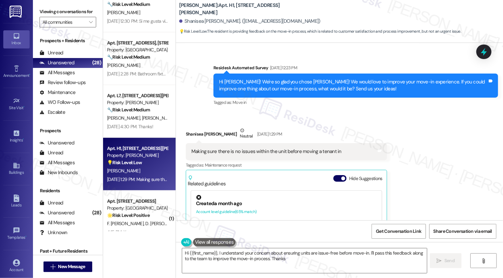
type textarea "Hi {{first_name}}, I understand your concern about ensuring units are issue-fre…"
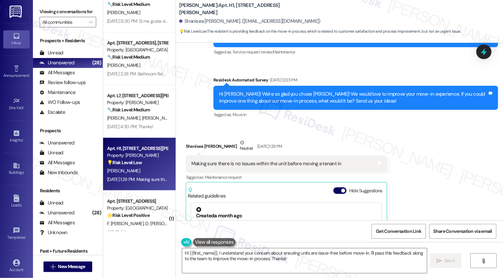
scroll to position [289, 0]
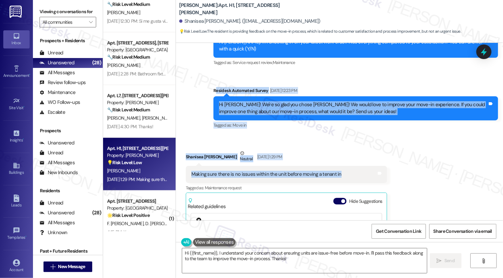
drag, startPoint x: 211, startPoint y: 82, endPoint x: 343, endPoint y: 162, distance: 153.9
click at [343, 163] on div "WO Opened request: Almost ever... Feb 21, 2025 at 6:23 AM Status : Completed Sh…" at bounding box center [339, 131] width 327 height 177
copy div "esidesk Automated Survey Aug 29, 2025 at 12:23 PM Hi Shanisea! We're so glad yo…"
